Goal: Transaction & Acquisition: Purchase product/service

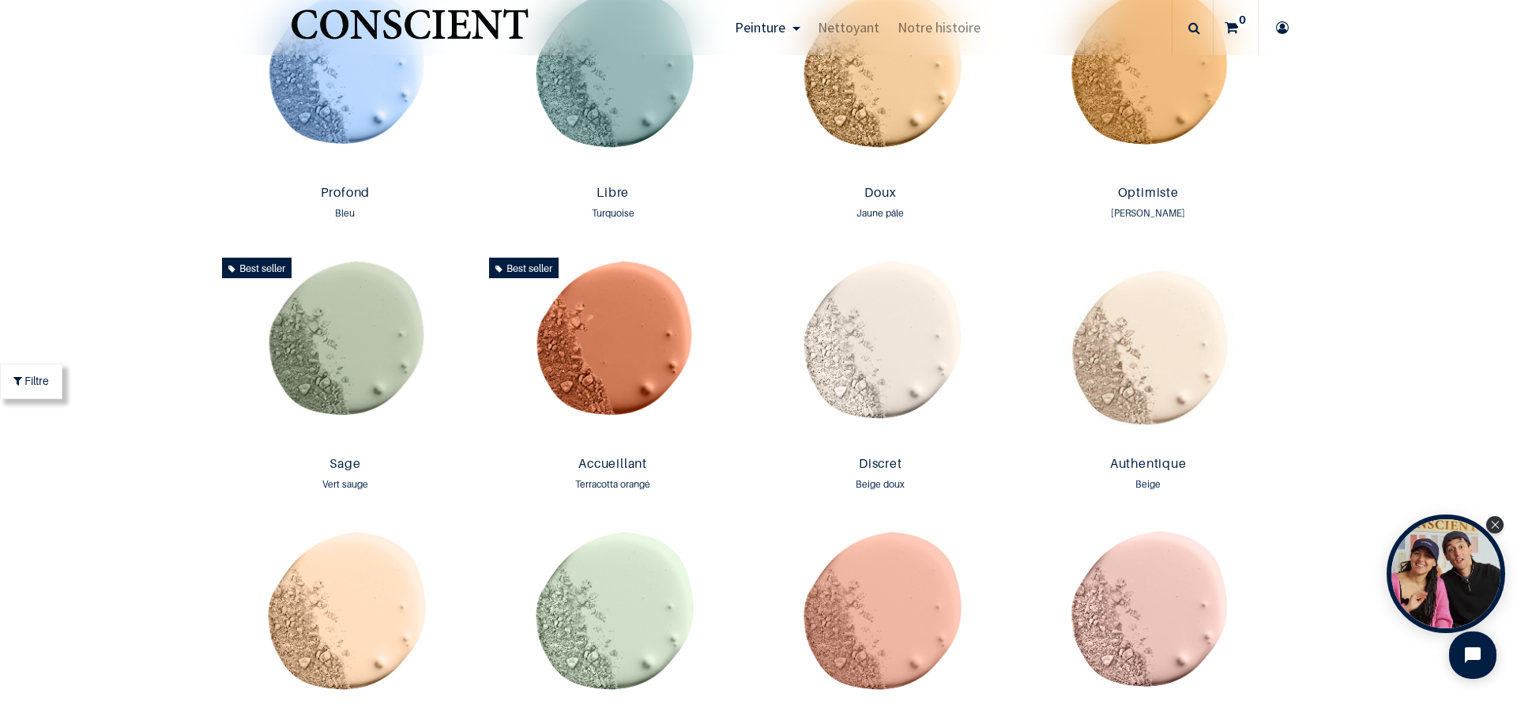
scroll to position [1380, 0]
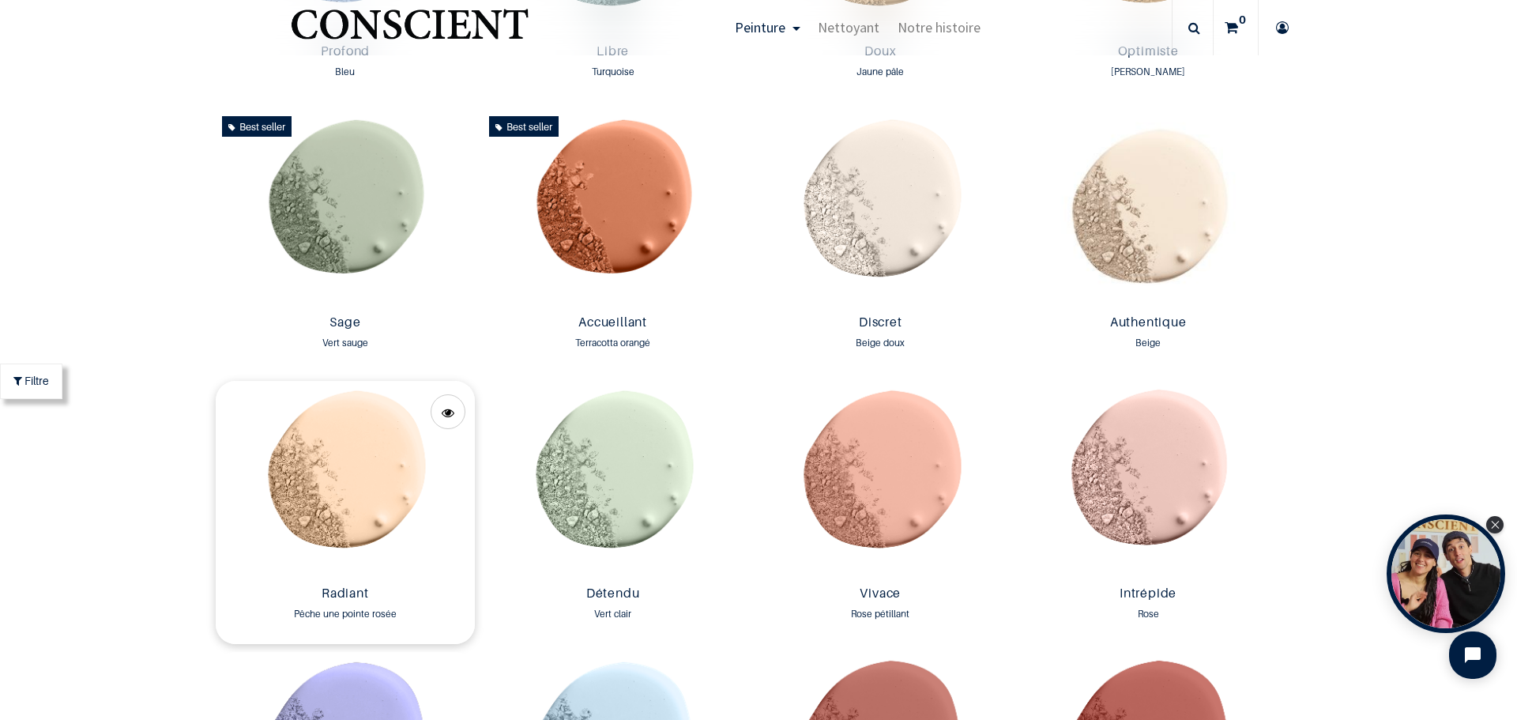
click at [349, 481] on img at bounding box center [346, 480] width 260 height 198
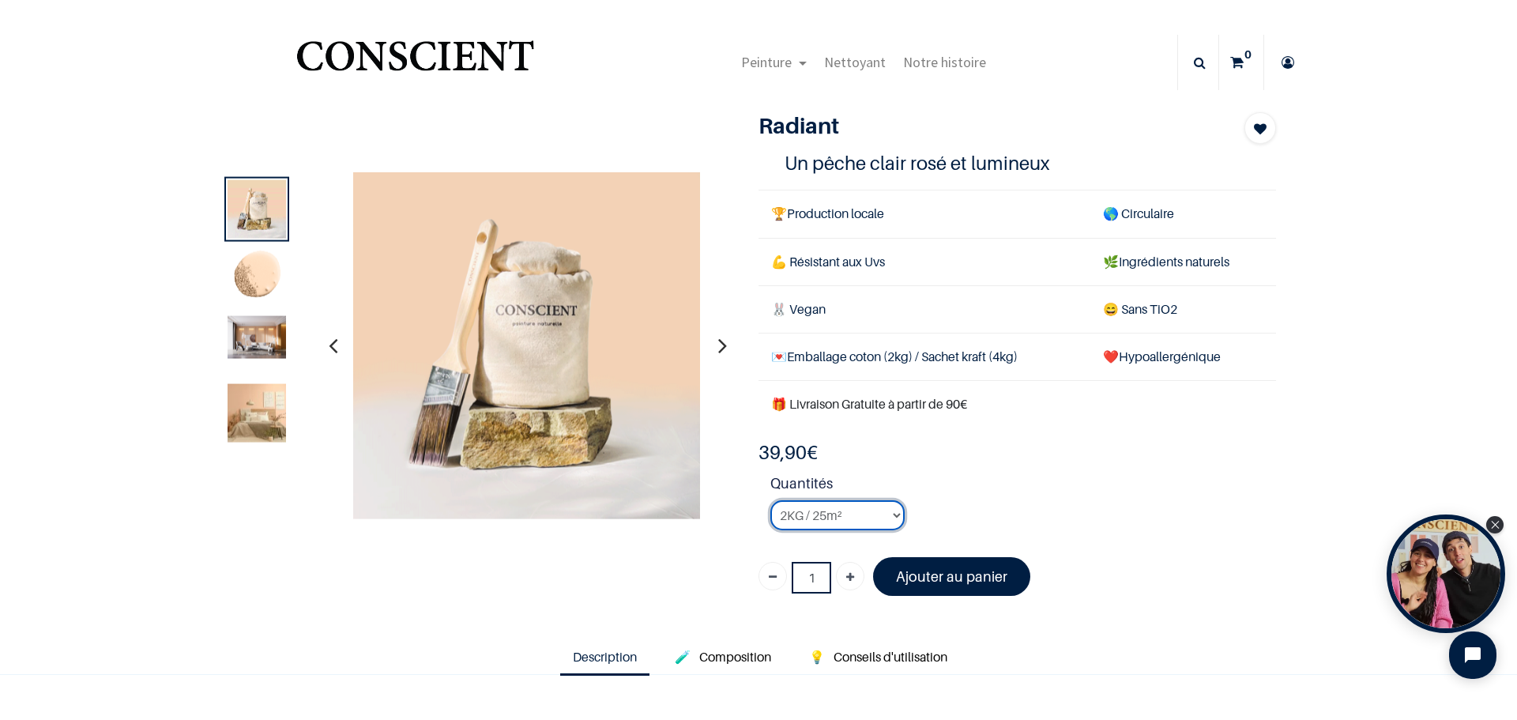
click at [890, 514] on select "2KG / 25m² 4KG / 50m² 8KG / 100m² Testeur" at bounding box center [837, 515] width 134 height 30
select select "29"
click at [770, 500] on select "2KG / 25m² 4KG / 50m² 8KG / 100m² Testeur" at bounding box center [837, 515] width 134 height 30
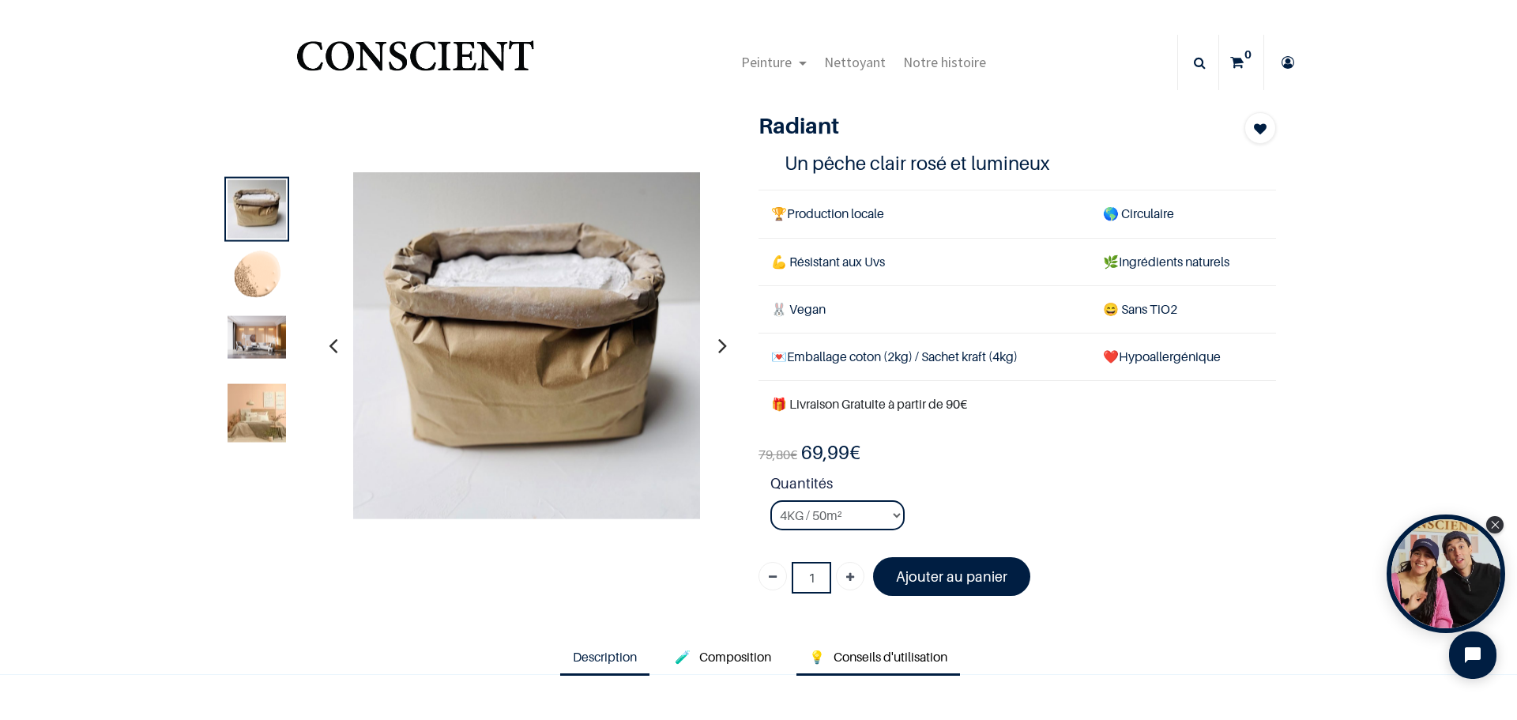
click at [886, 656] on span "Conseils d'utilisation" at bounding box center [891, 657] width 114 height 16
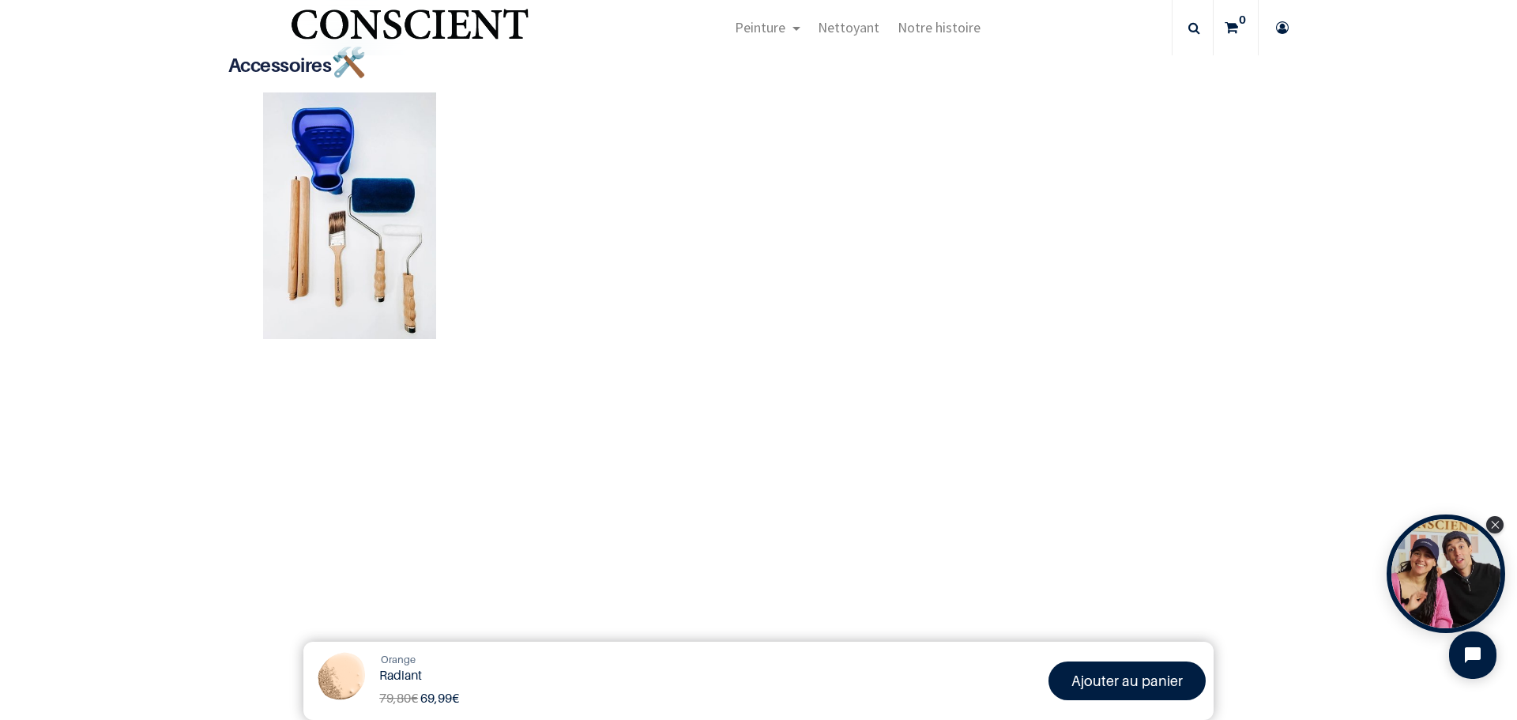
scroll to position [906, 0]
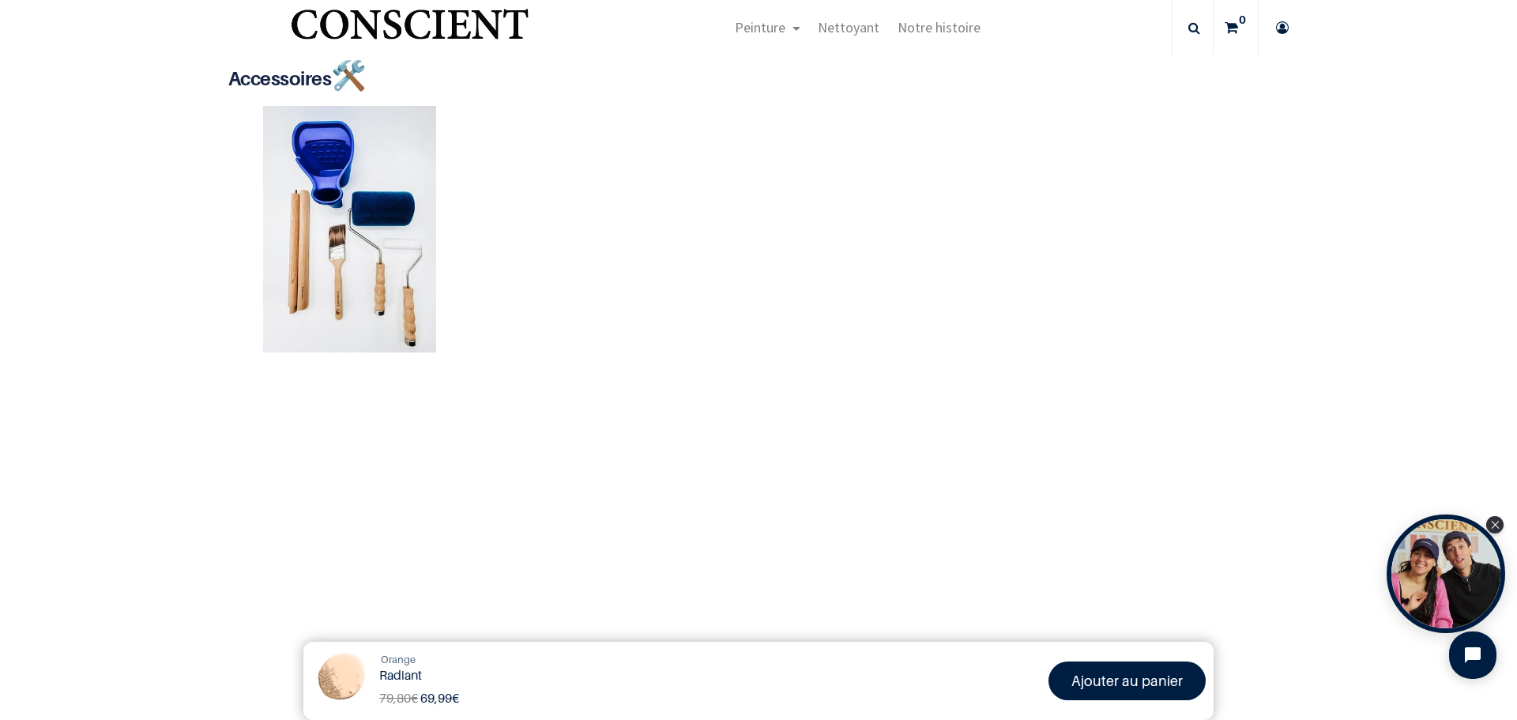
scroll to position [830, 0]
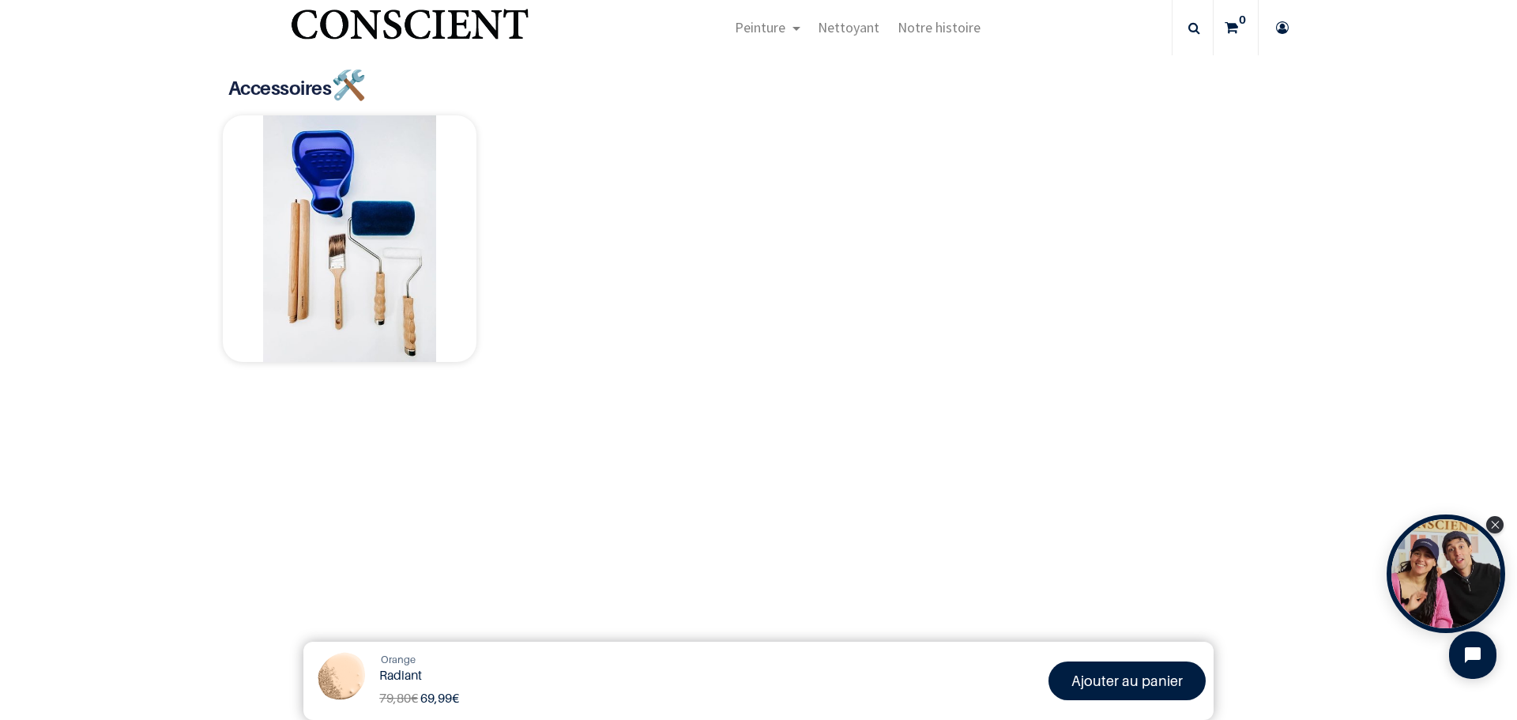
click at [386, 221] on img at bounding box center [350, 238] width 254 height 247
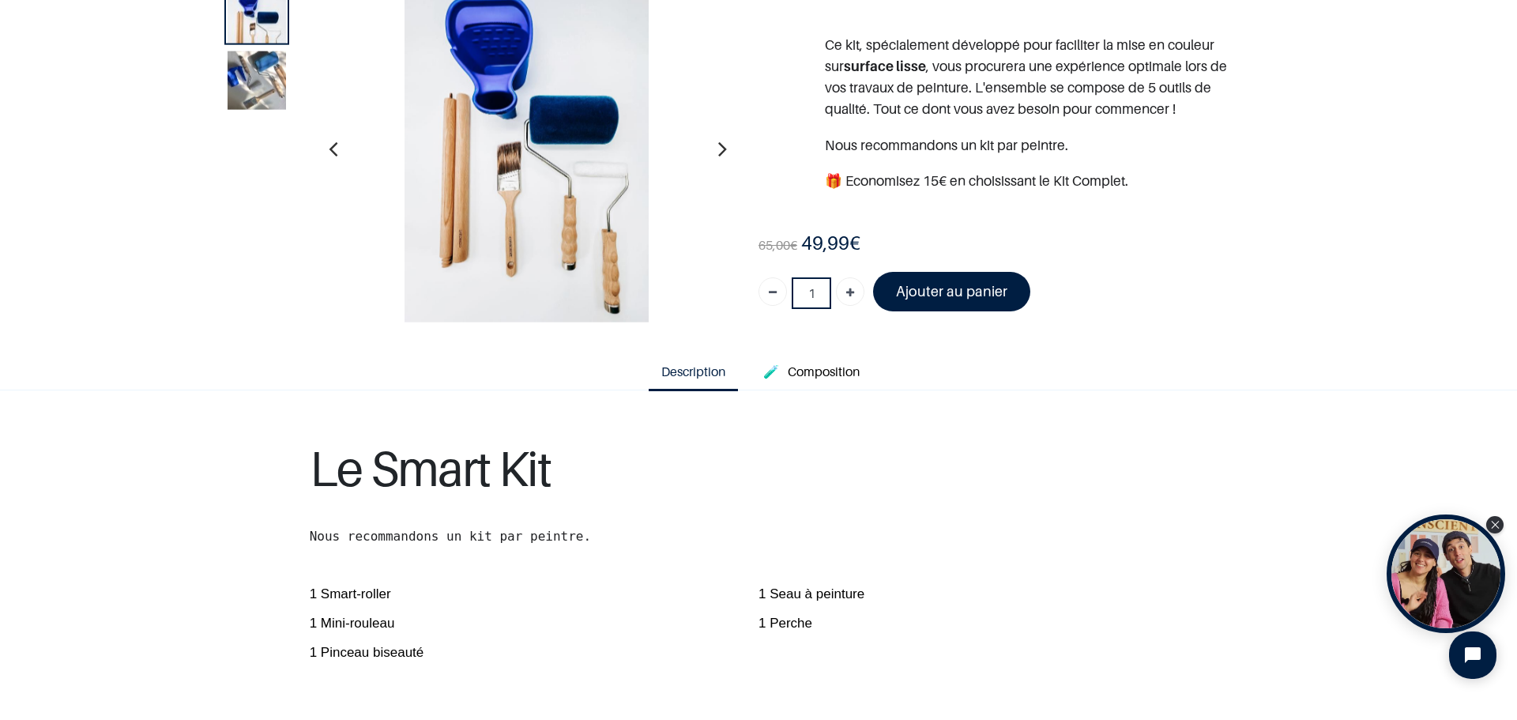
scroll to position [316, 0]
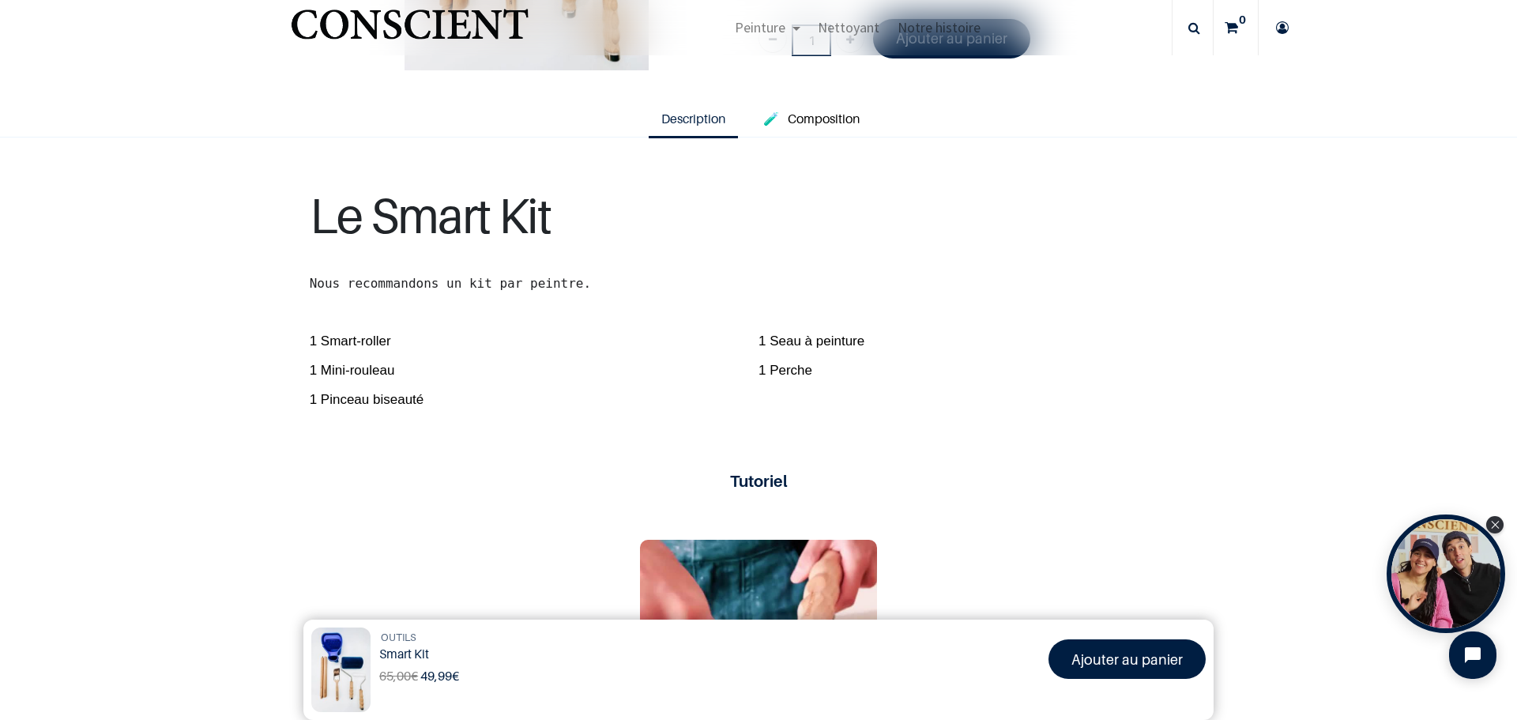
scroll to position [348, 0]
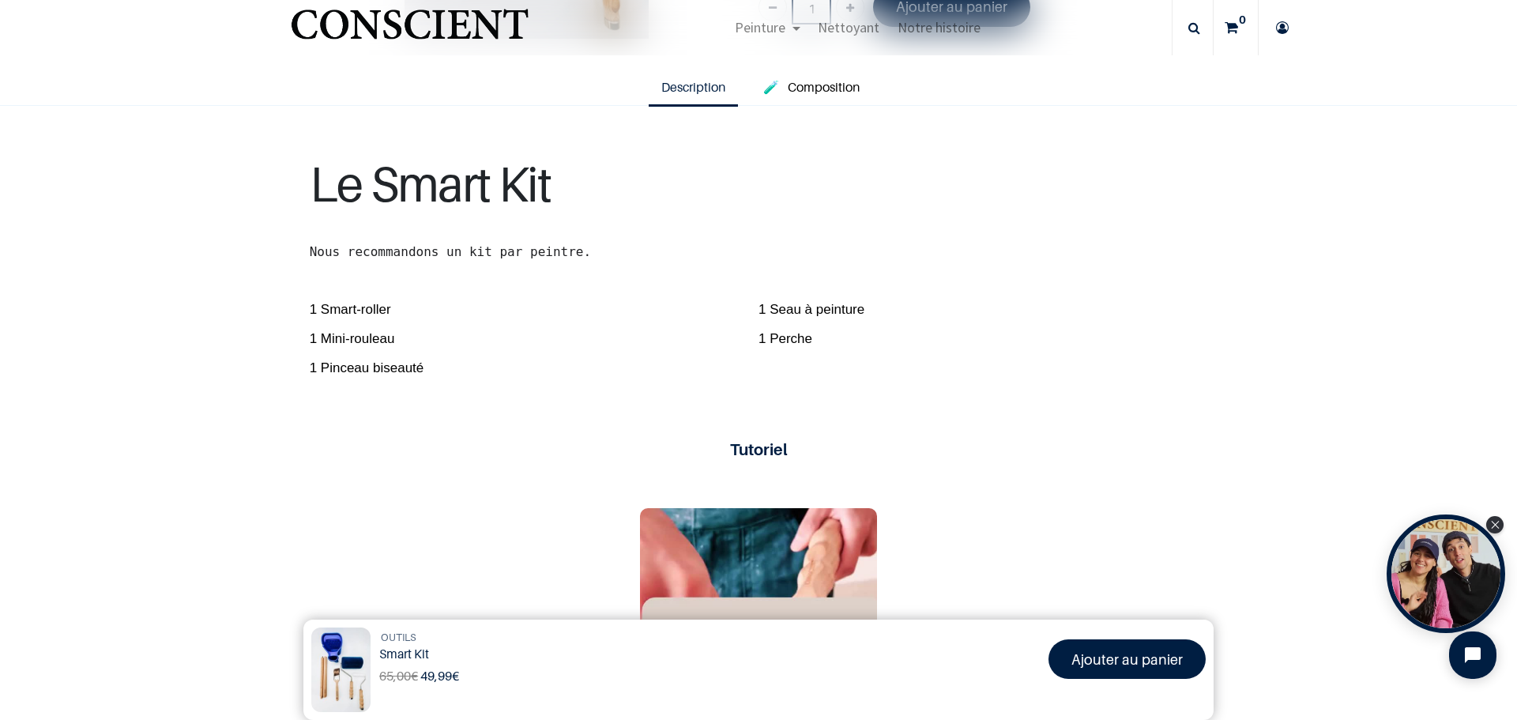
click at [369, 305] on span "1 Smart-roller" at bounding box center [534, 305] width 449 height 29
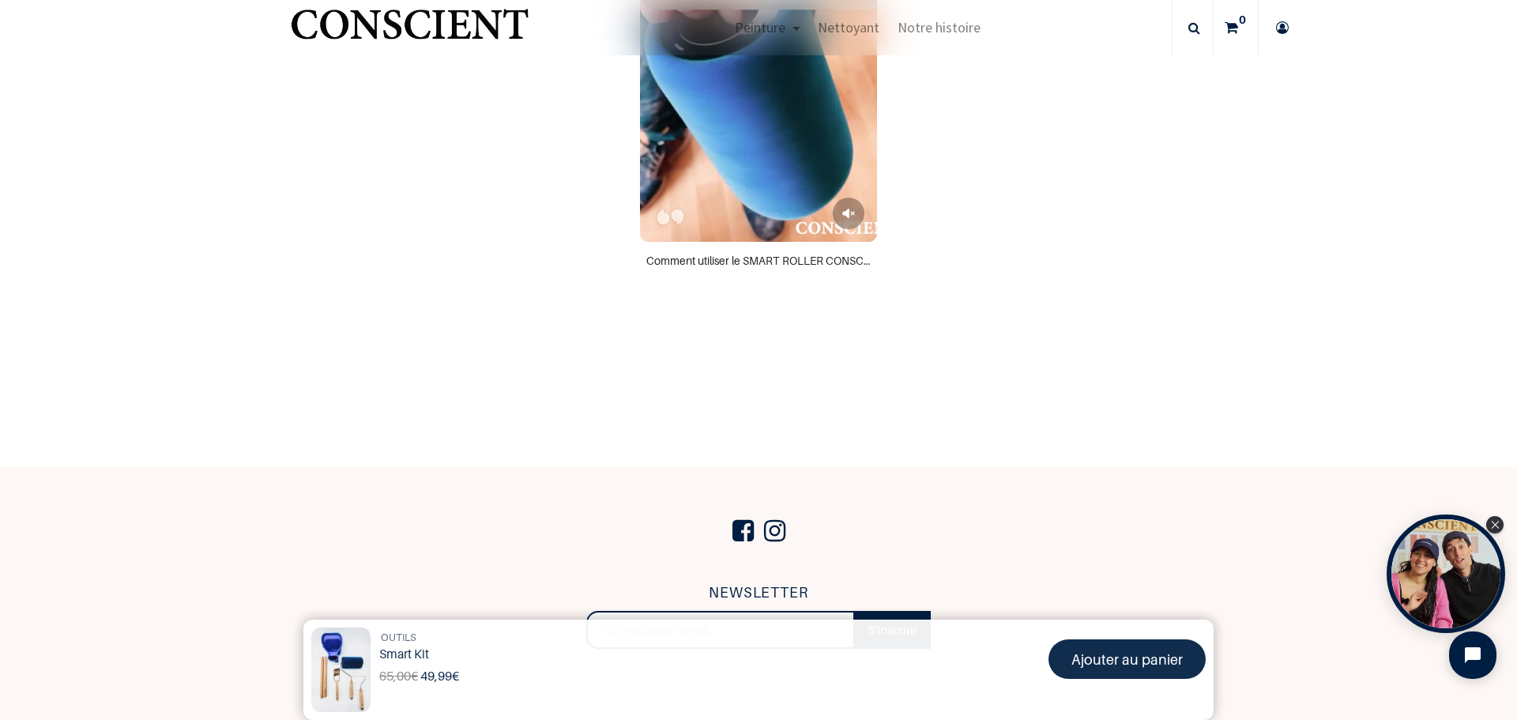
scroll to position [1030, 0]
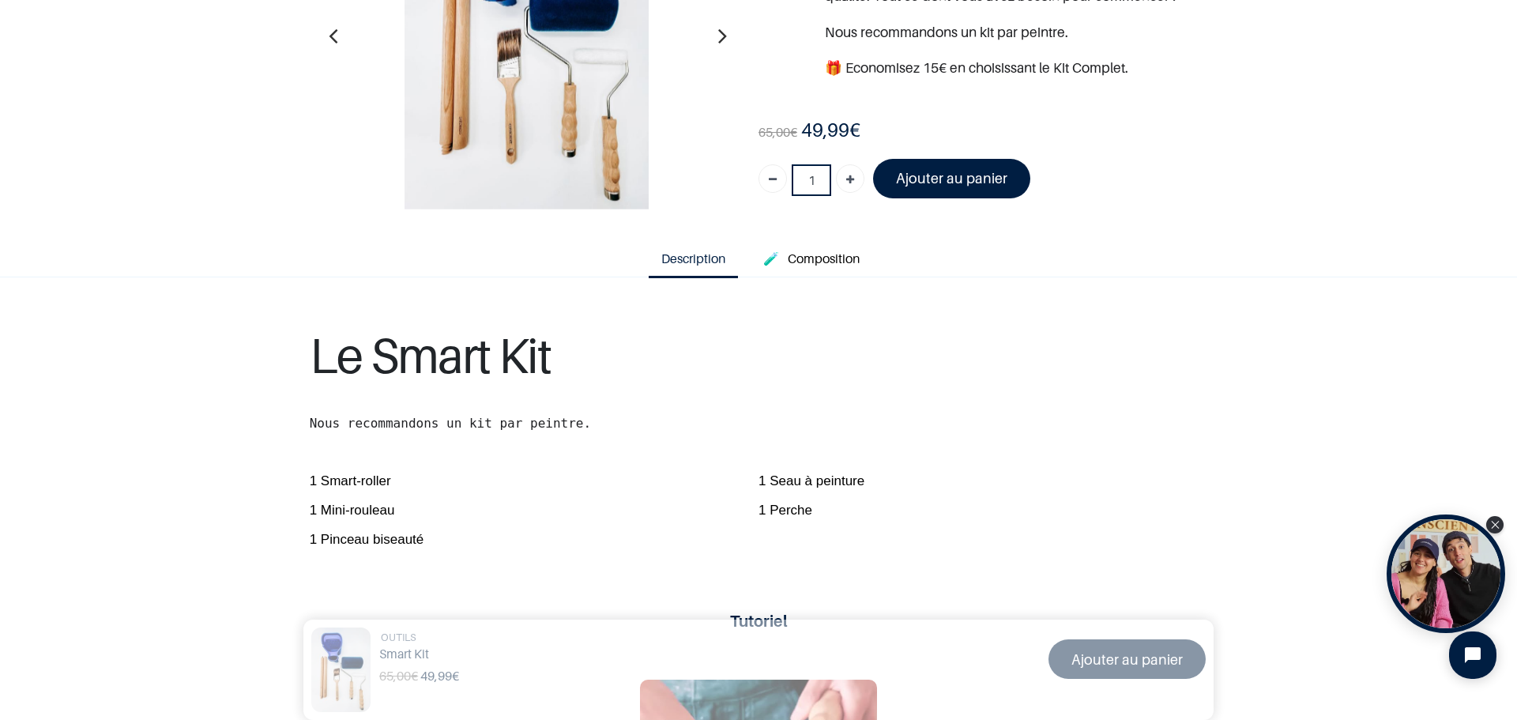
scroll to position [221, 0]
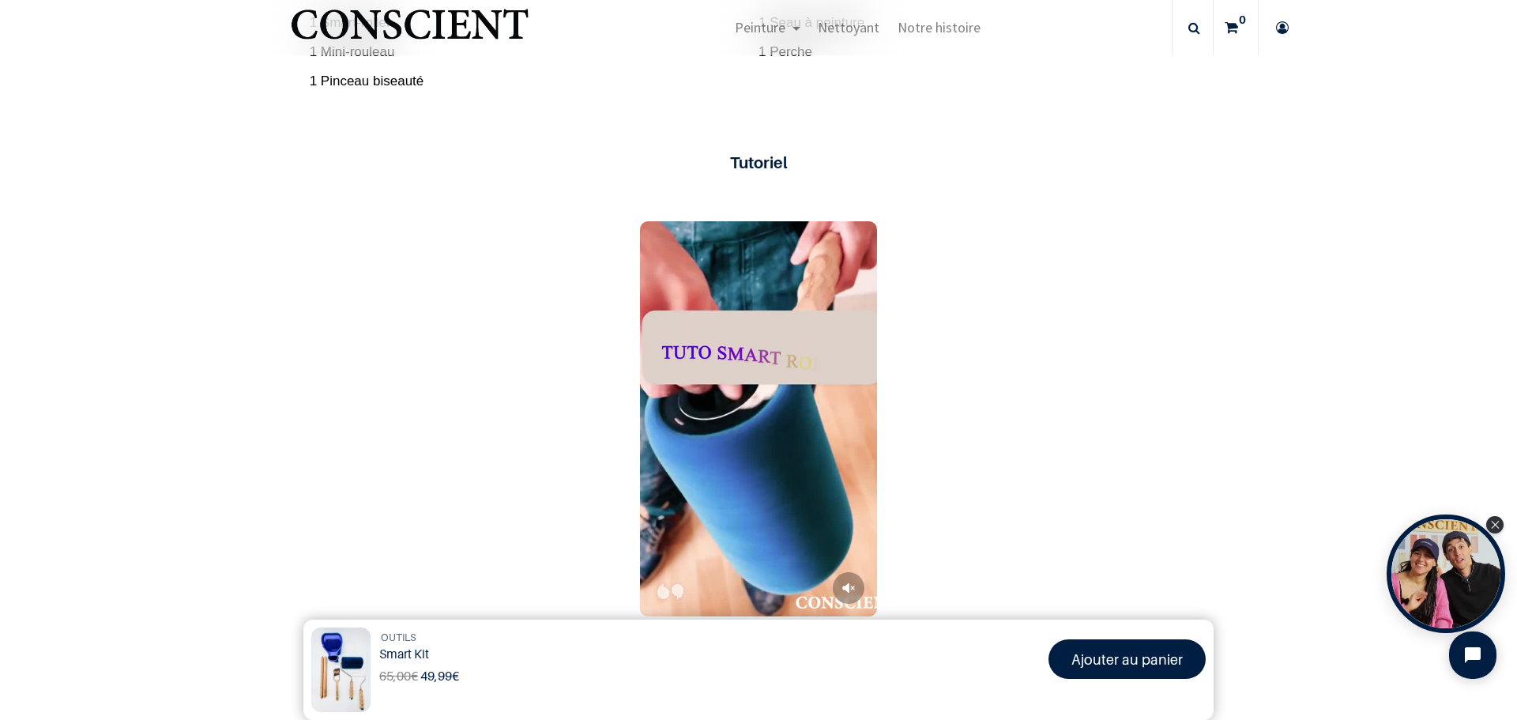
scroll to position [656, 0]
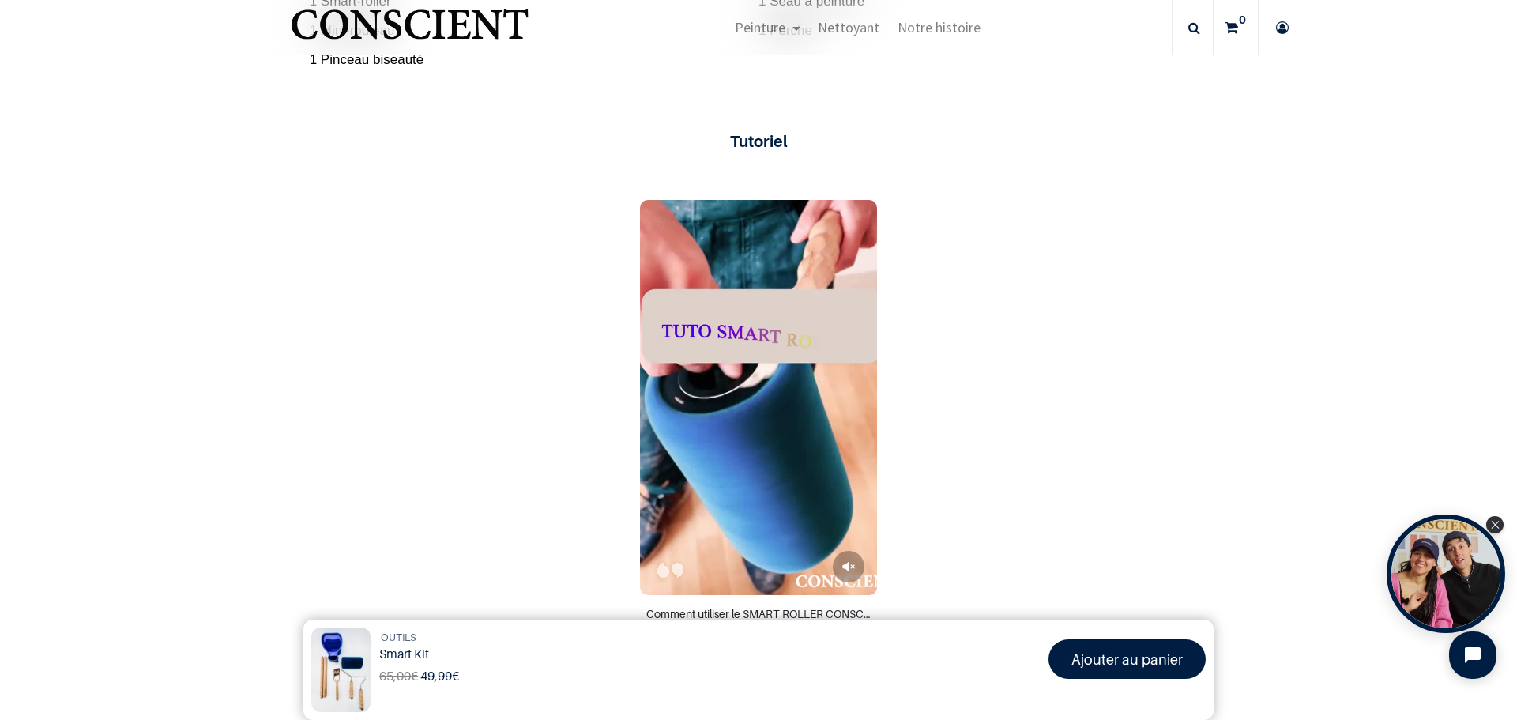
click at [330, 646] on img at bounding box center [340, 669] width 59 height 85
